Goal: Information Seeking & Learning: Learn about a topic

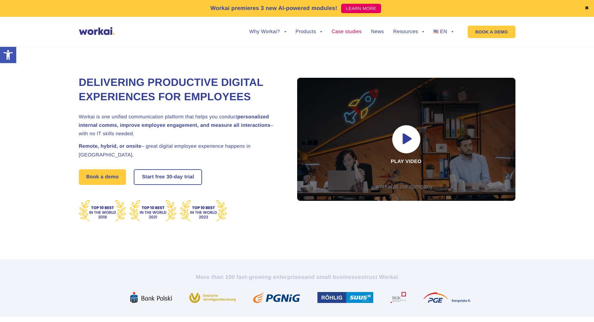
click at [346, 31] on link "Case studies" at bounding box center [347, 31] width 30 height 5
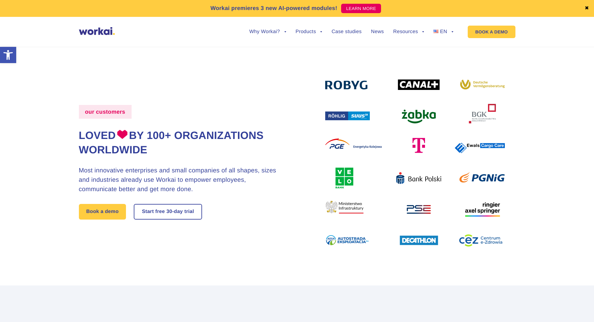
click at [421, 116] on img at bounding box center [415, 161] width 180 height 171
